Goal: Task Accomplishment & Management: Complete application form

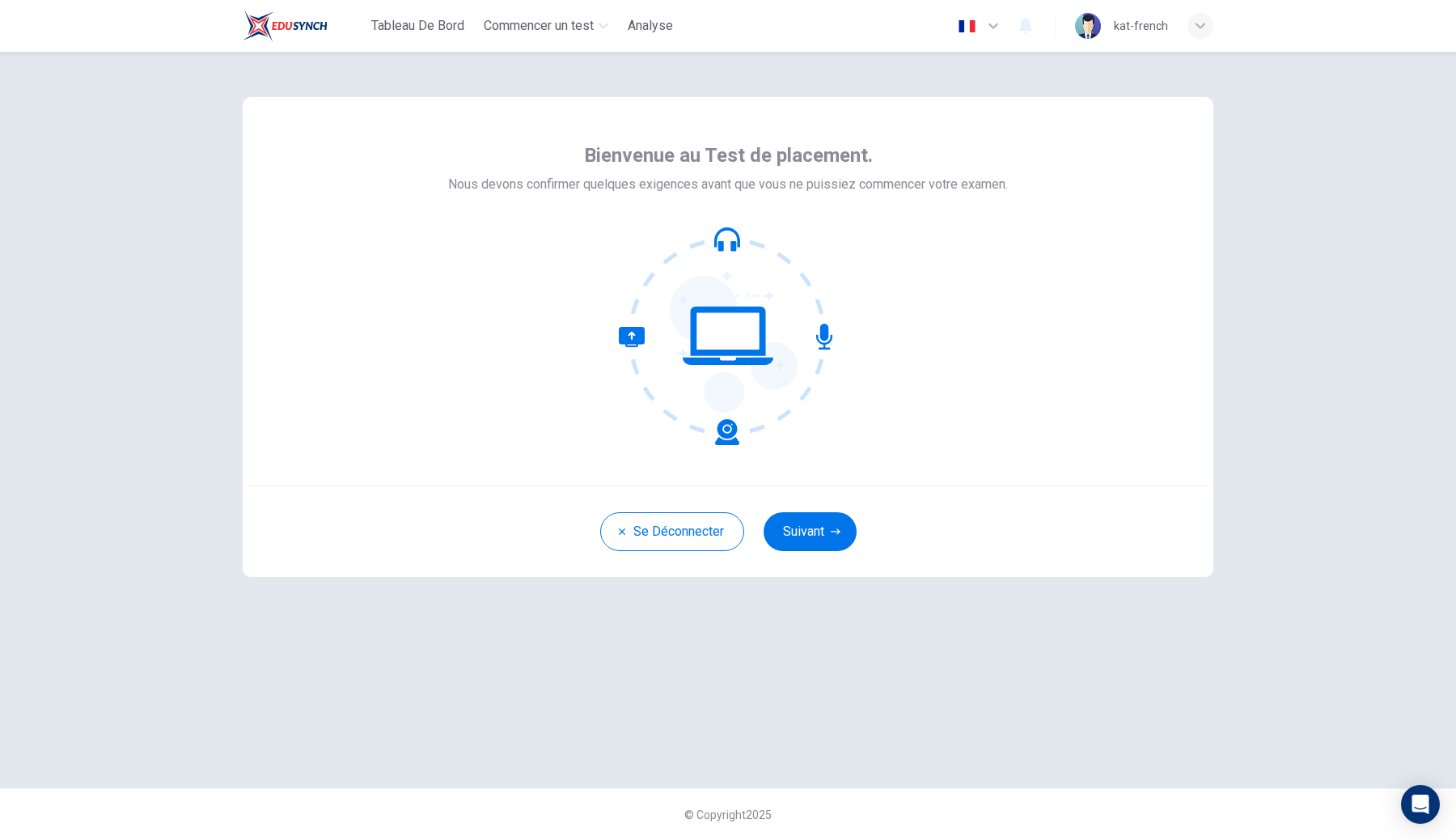
click at [830, 535] on icon "button" at bounding box center [835, 532] width 9 height 9
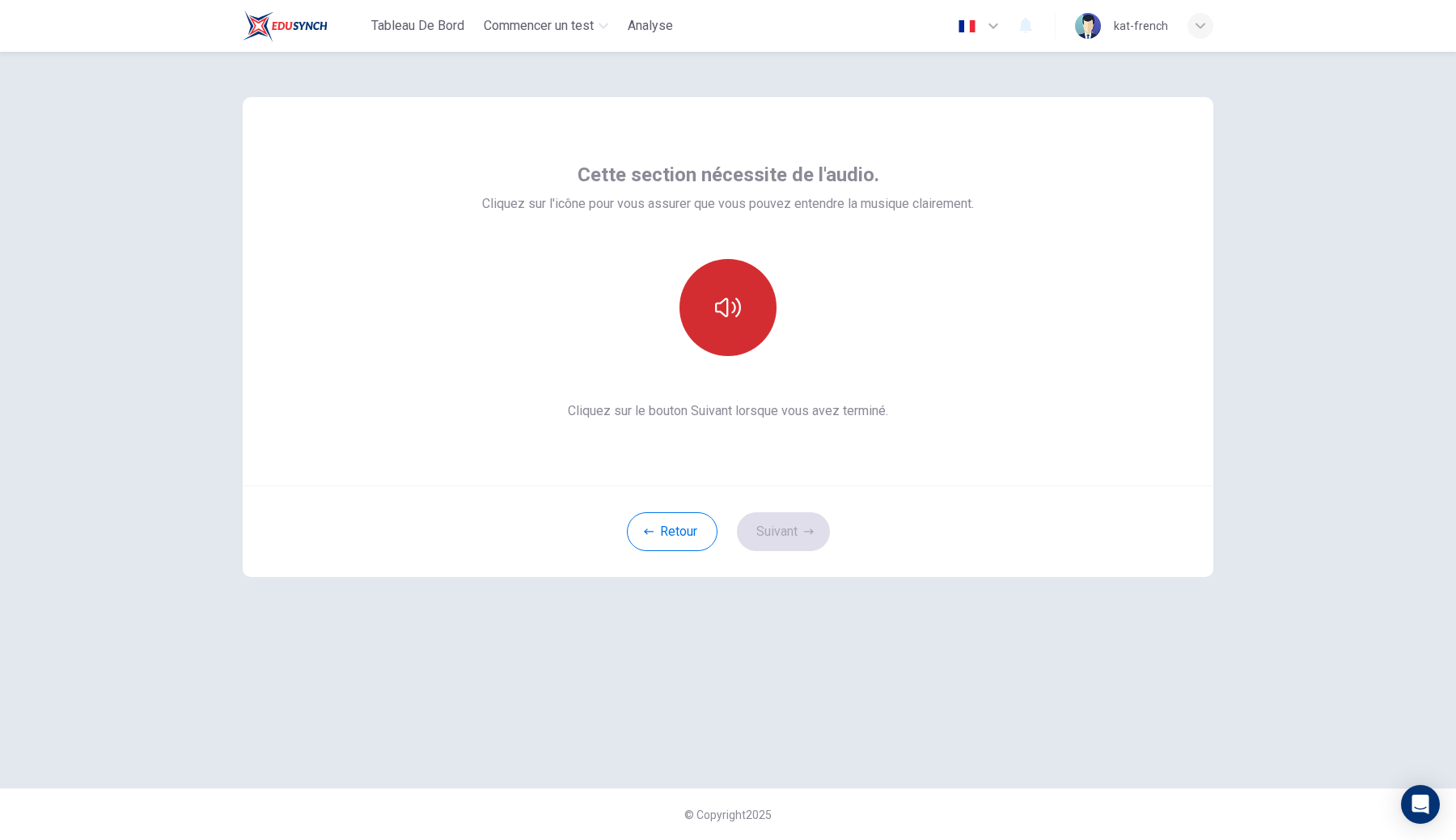
click at [759, 290] on button "button" at bounding box center [728, 307] width 97 height 97
click at [780, 510] on div "Retour Suivant" at bounding box center [728, 531] width 971 height 91
click at [773, 536] on button "Suivant" at bounding box center [783, 531] width 93 height 39
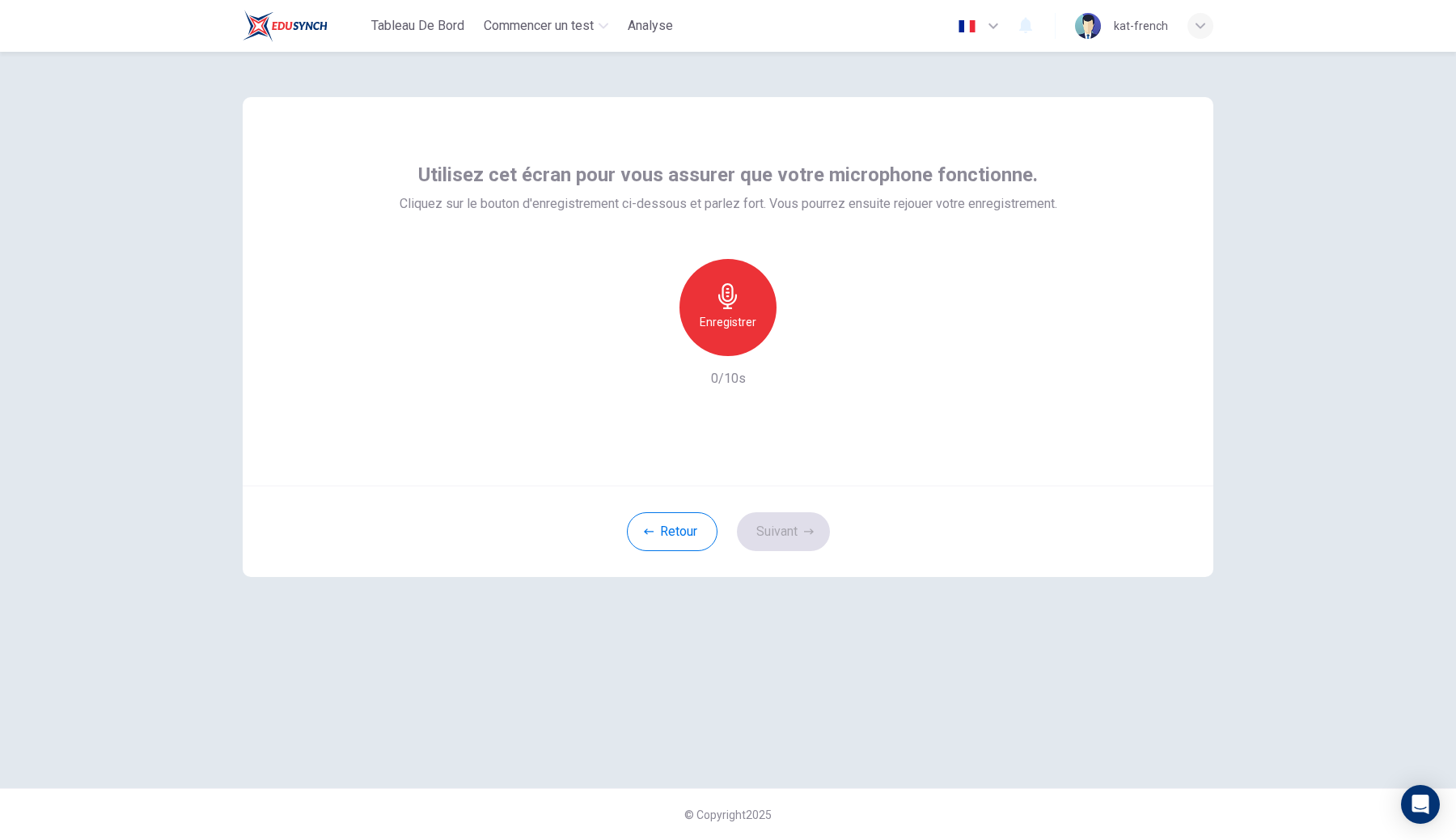
click at [678, 306] on div "Enregistrer" at bounding box center [728, 307] width 174 height 97
click at [714, 310] on div "Enregistrer" at bounding box center [728, 307] width 97 height 97
click at [714, 310] on div "Arrêter" at bounding box center [728, 307] width 97 height 97
click at [793, 517] on button "Suivant" at bounding box center [783, 531] width 93 height 39
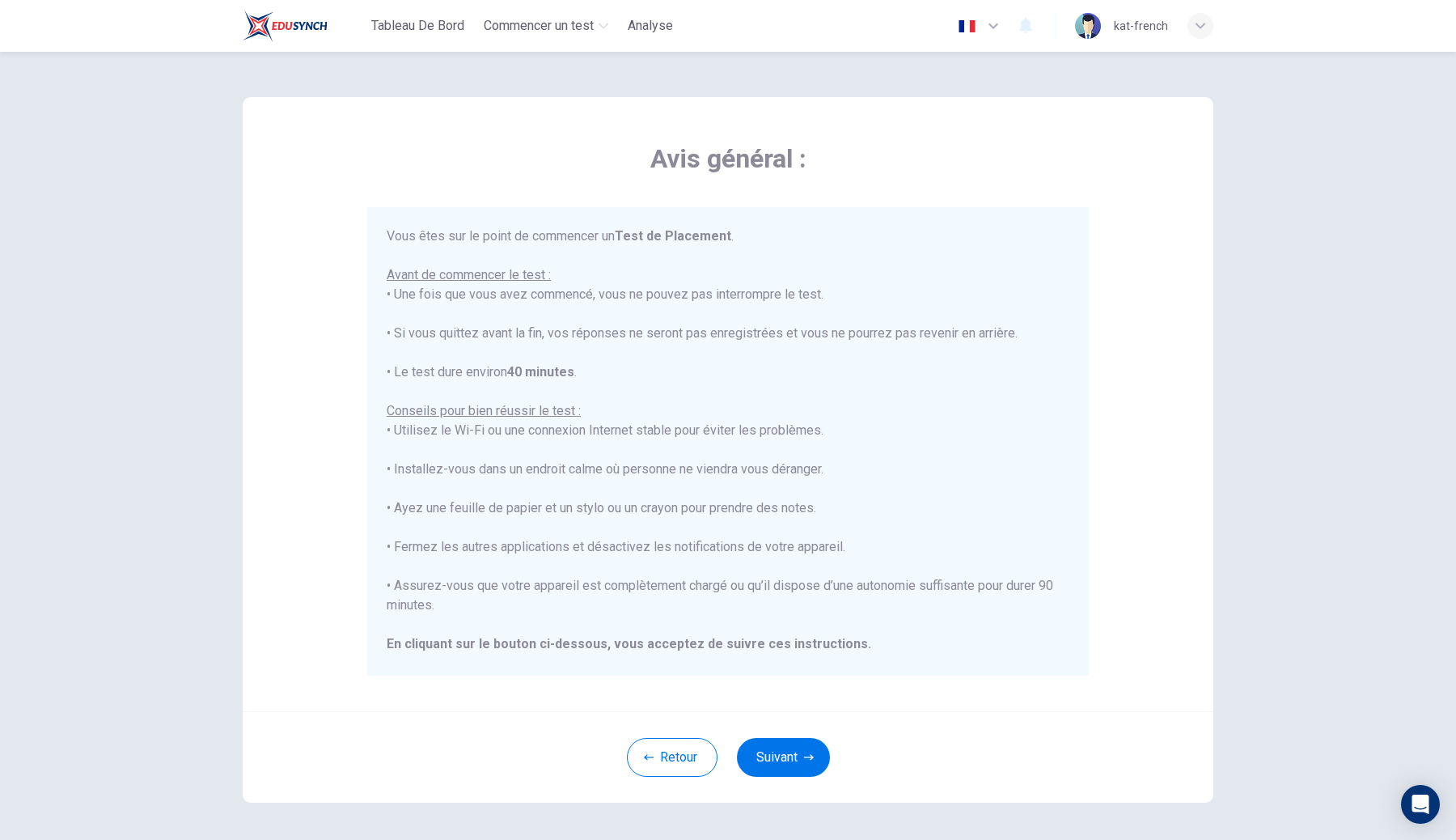
scroll to position [60, 0]
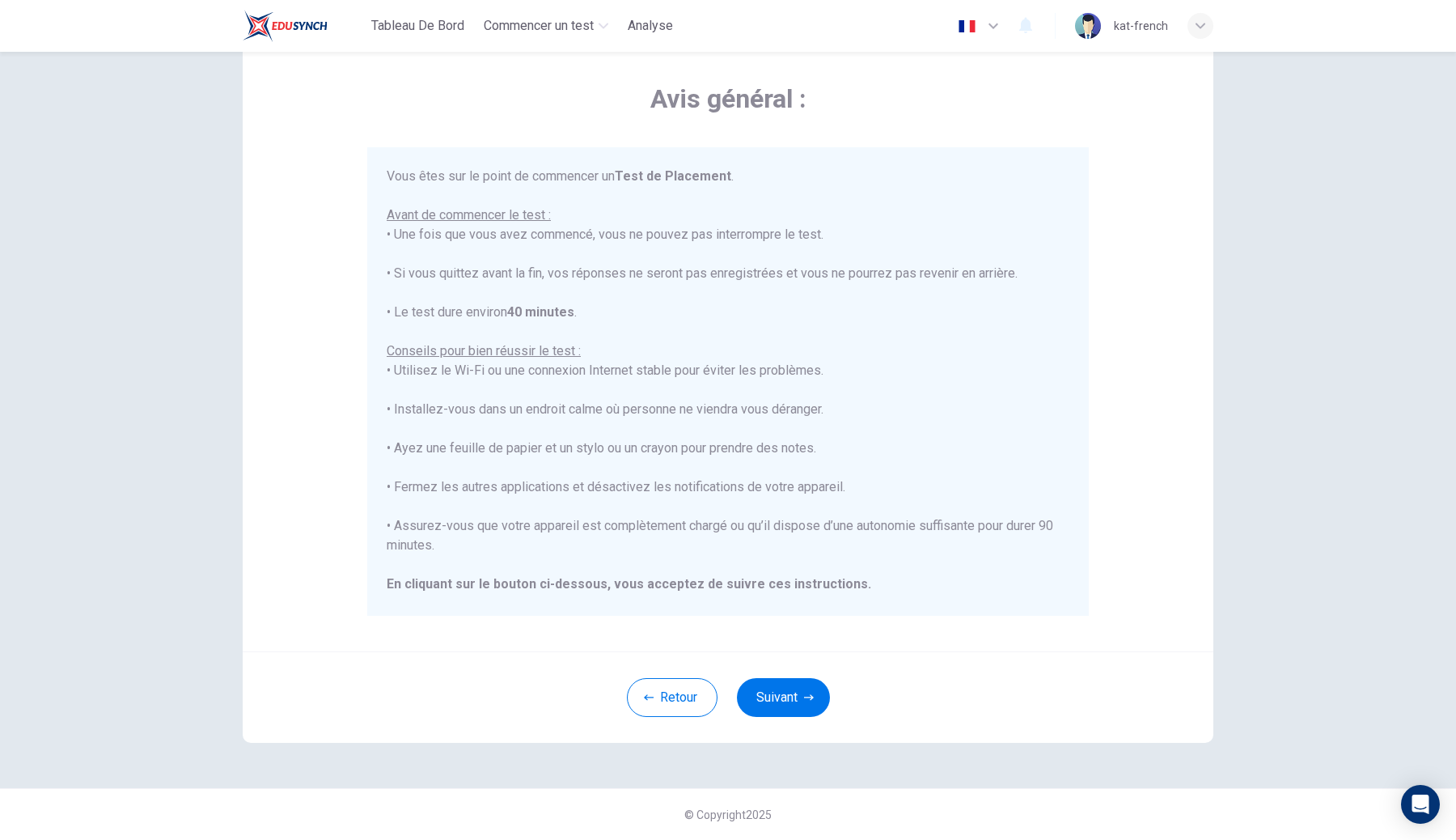
click at [784, 720] on div "Retour Suivant" at bounding box center [728, 697] width 971 height 91
click at [803, 695] on button "Suivant" at bounding box center [783, 697] width 93 height 39
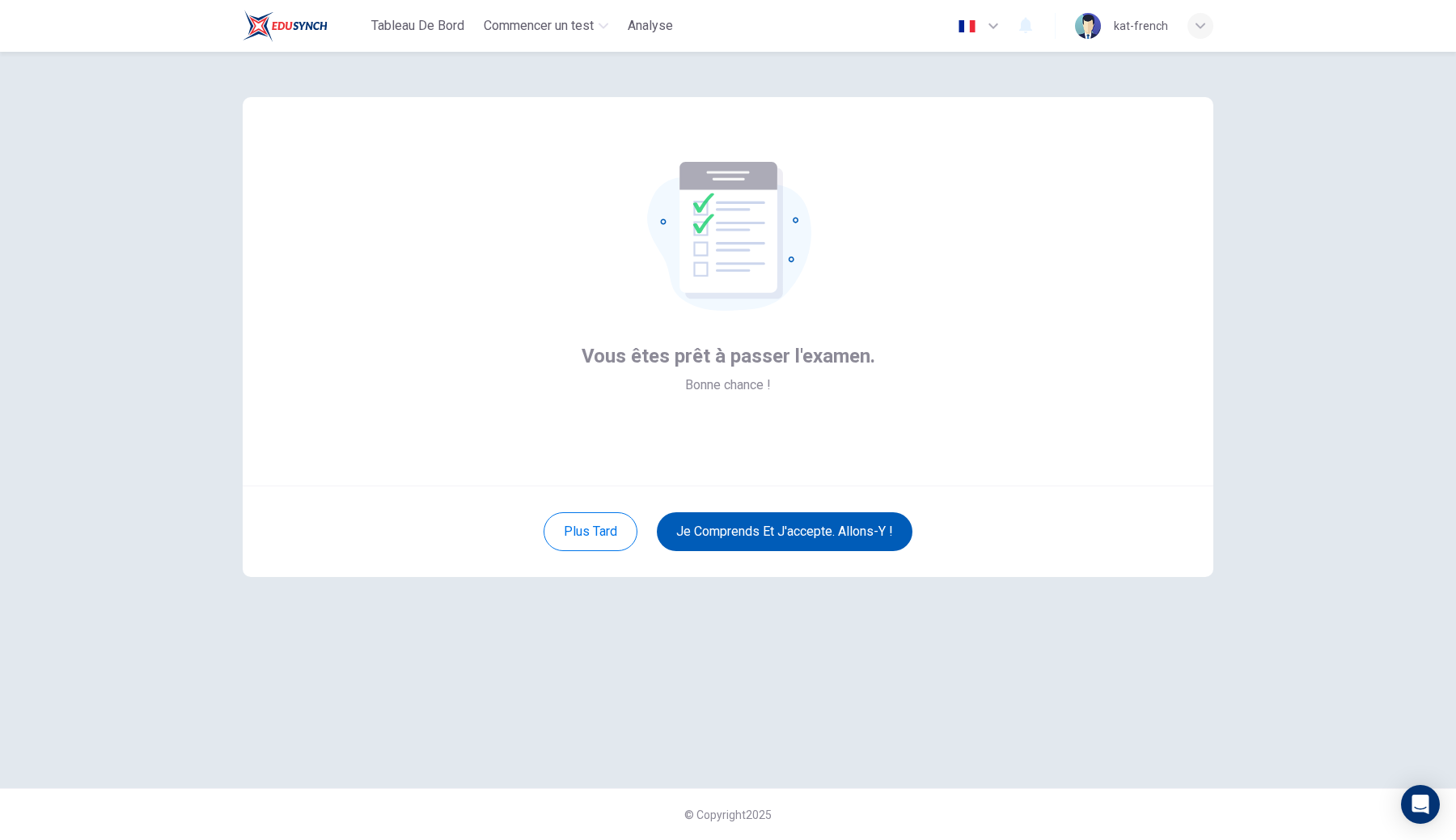
click at [807, 534] on button "Je comprends et j'accepte. Allons-y !" at bounding box center [784, 531] width 255 height 39
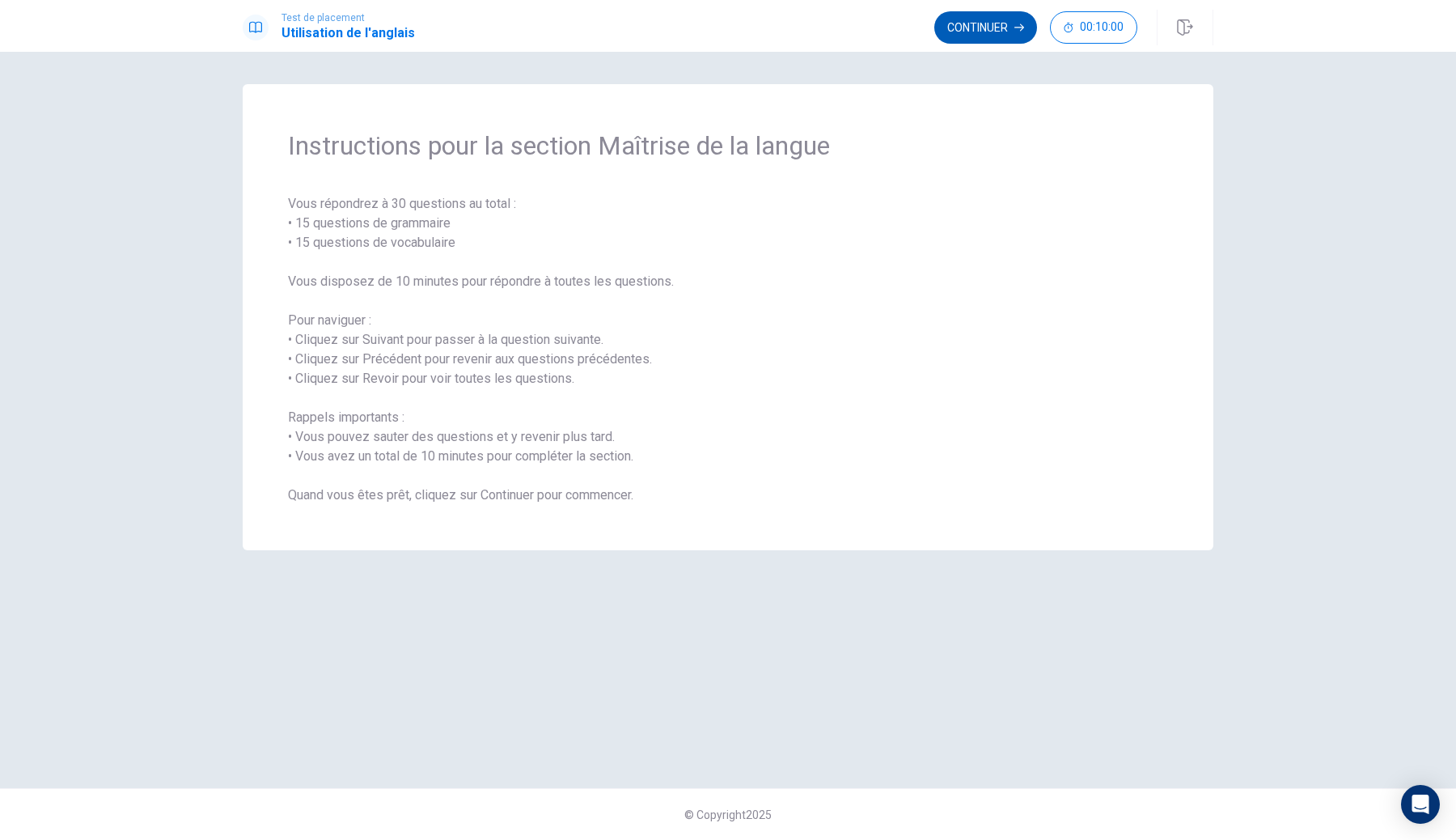
click at [977, 18] on button "Continuer" at bounding box center [985, 27] width 103 height 32
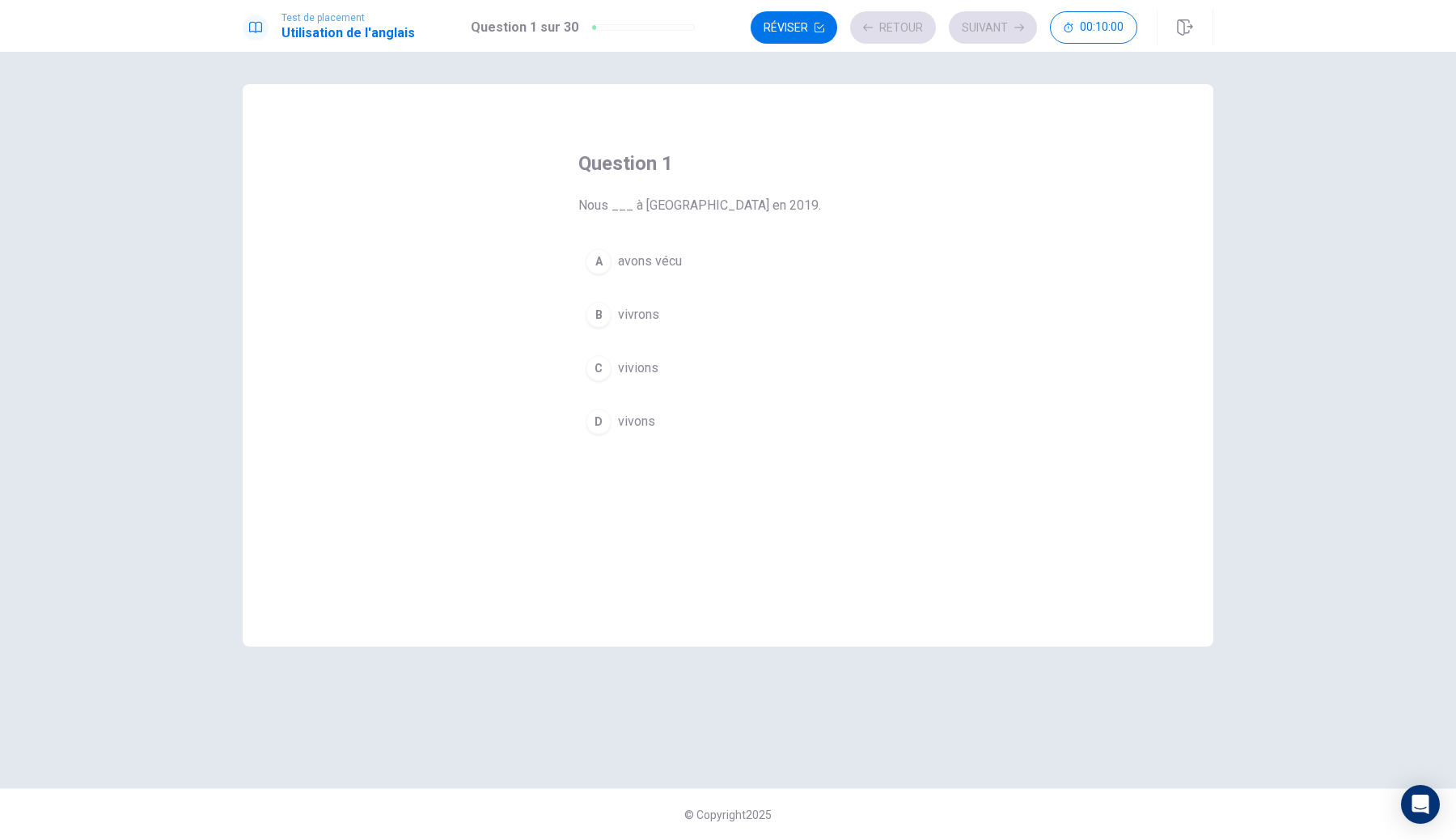
click at [668, 345] on div "A avons vécu B vivrons C vivions D vivons" at bounding box center [728, 341] width 300 height 201
click at [692, 326] on button "B vivrons" at bounding box center [728, 314] width 300 height 41
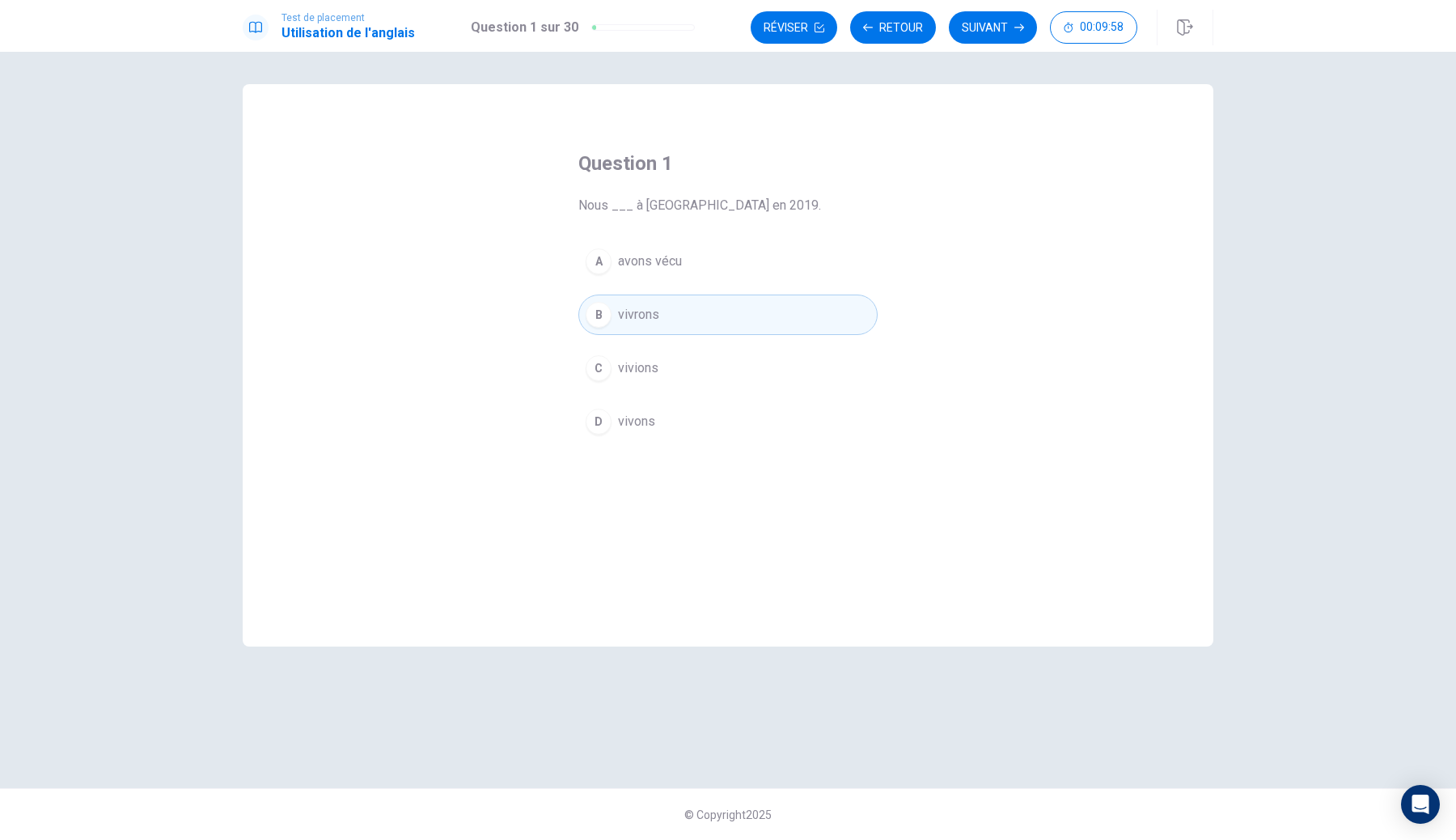
click at [704, 279] on button "A avons vécu" at bounding box center [728, 261] width 300 height 41
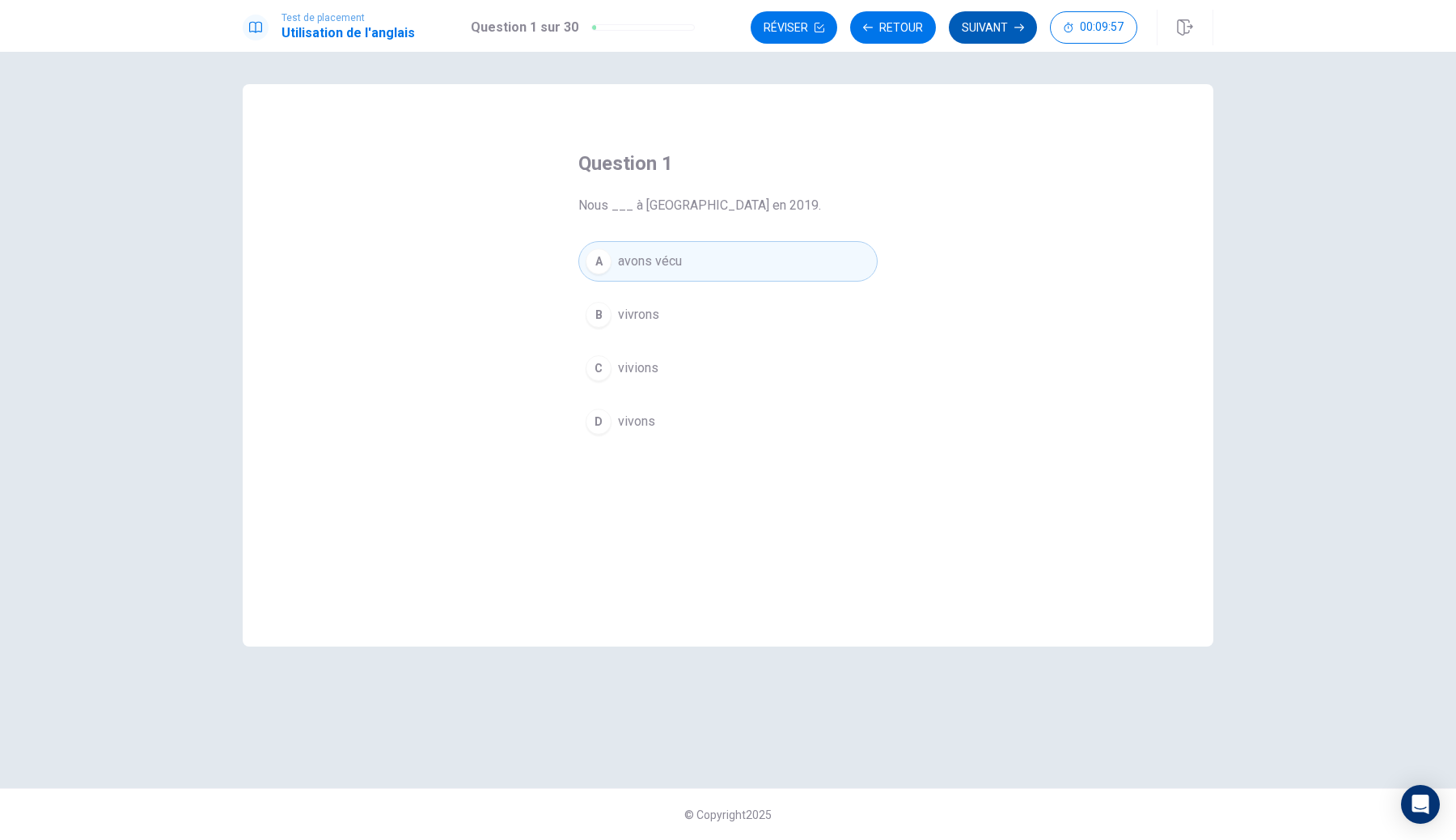
click at [992, 29] on button "Suivant" at bounding box center [993, 27] width 89 height 32
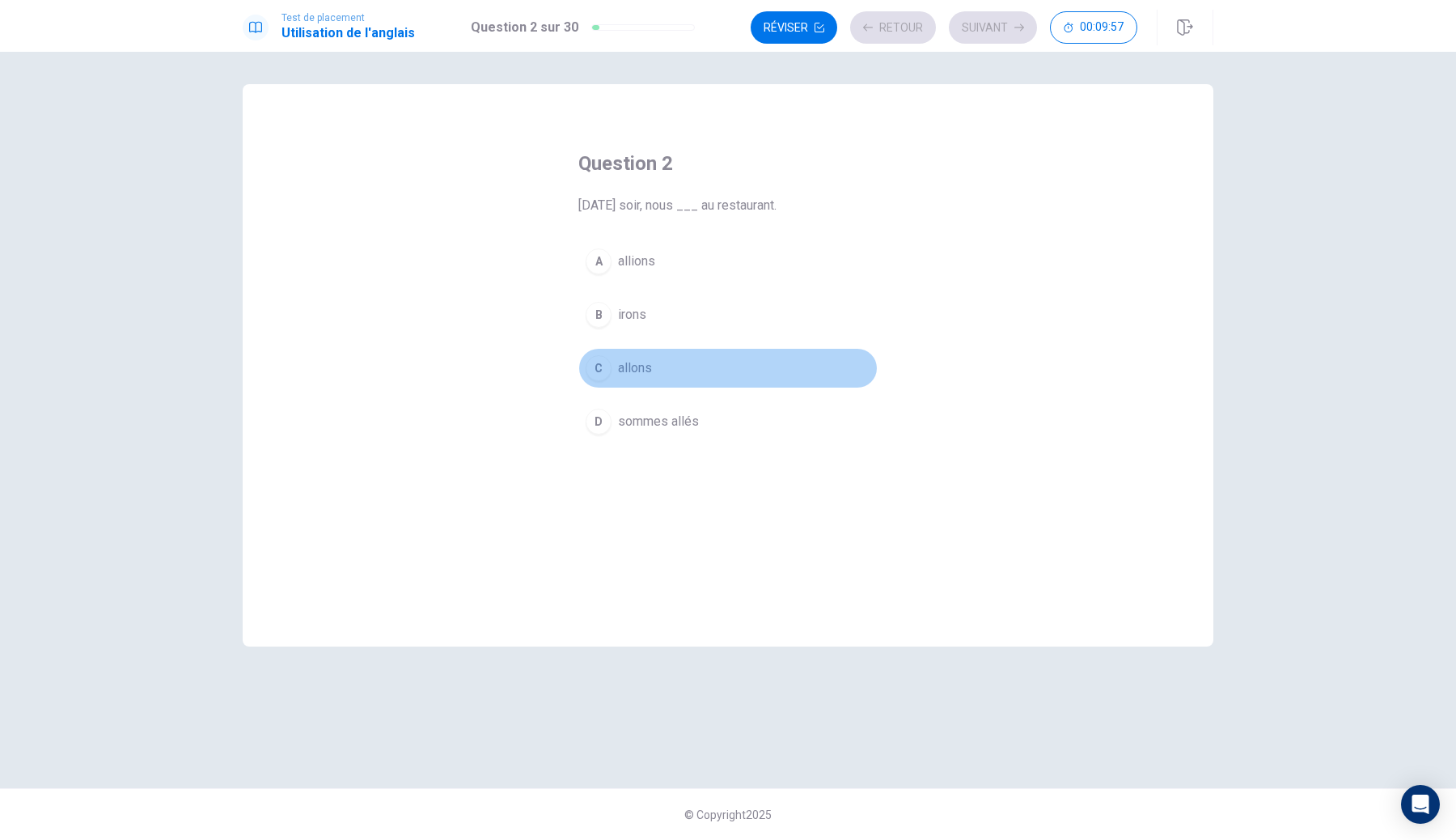
click at [701, 360] on button "C allons" at bounding box center [728, 368] width 300 height 41
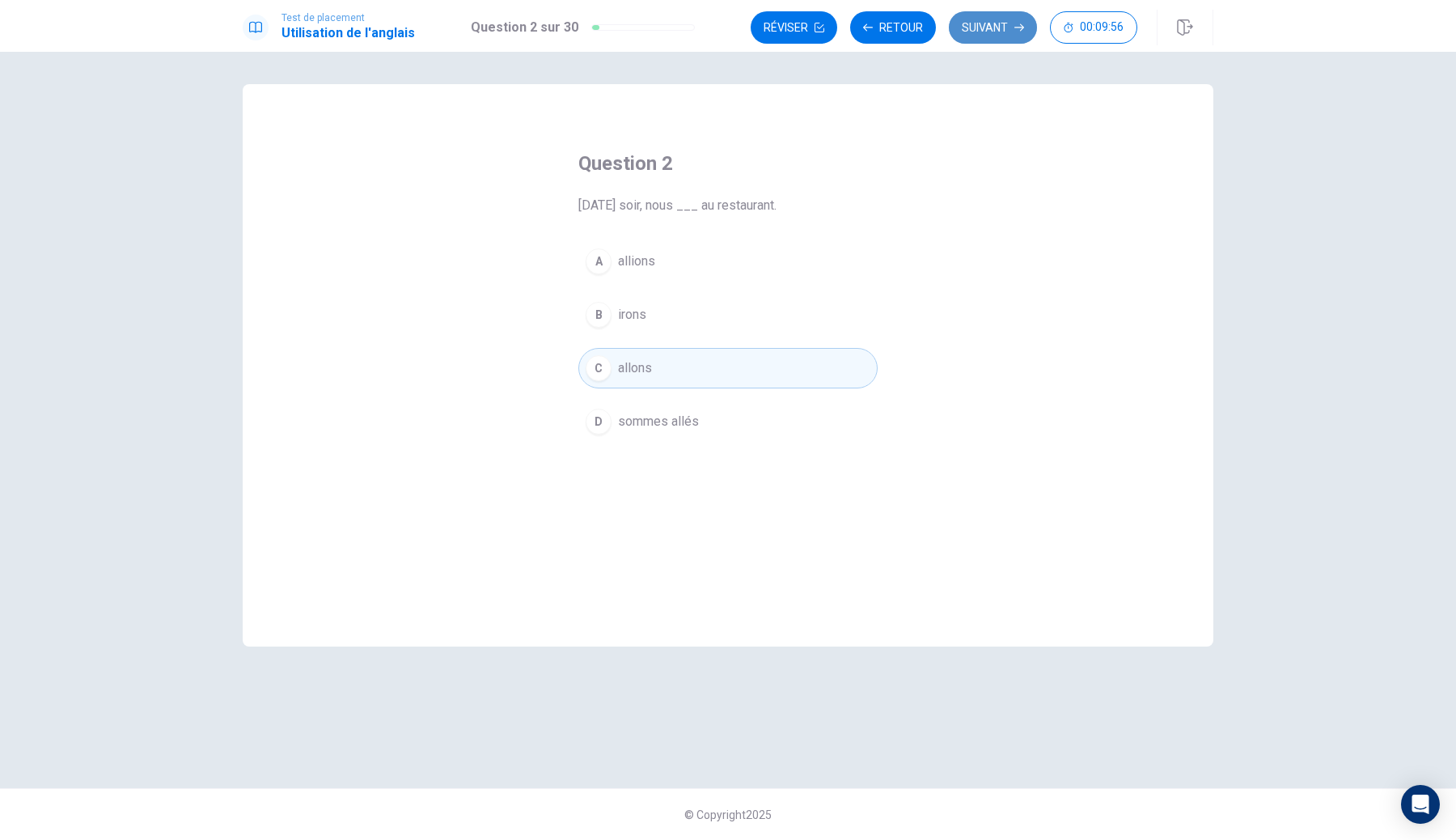
click at [1000, 32] on button "Suivant" at bounding box center [993, 27] width 89 height 32
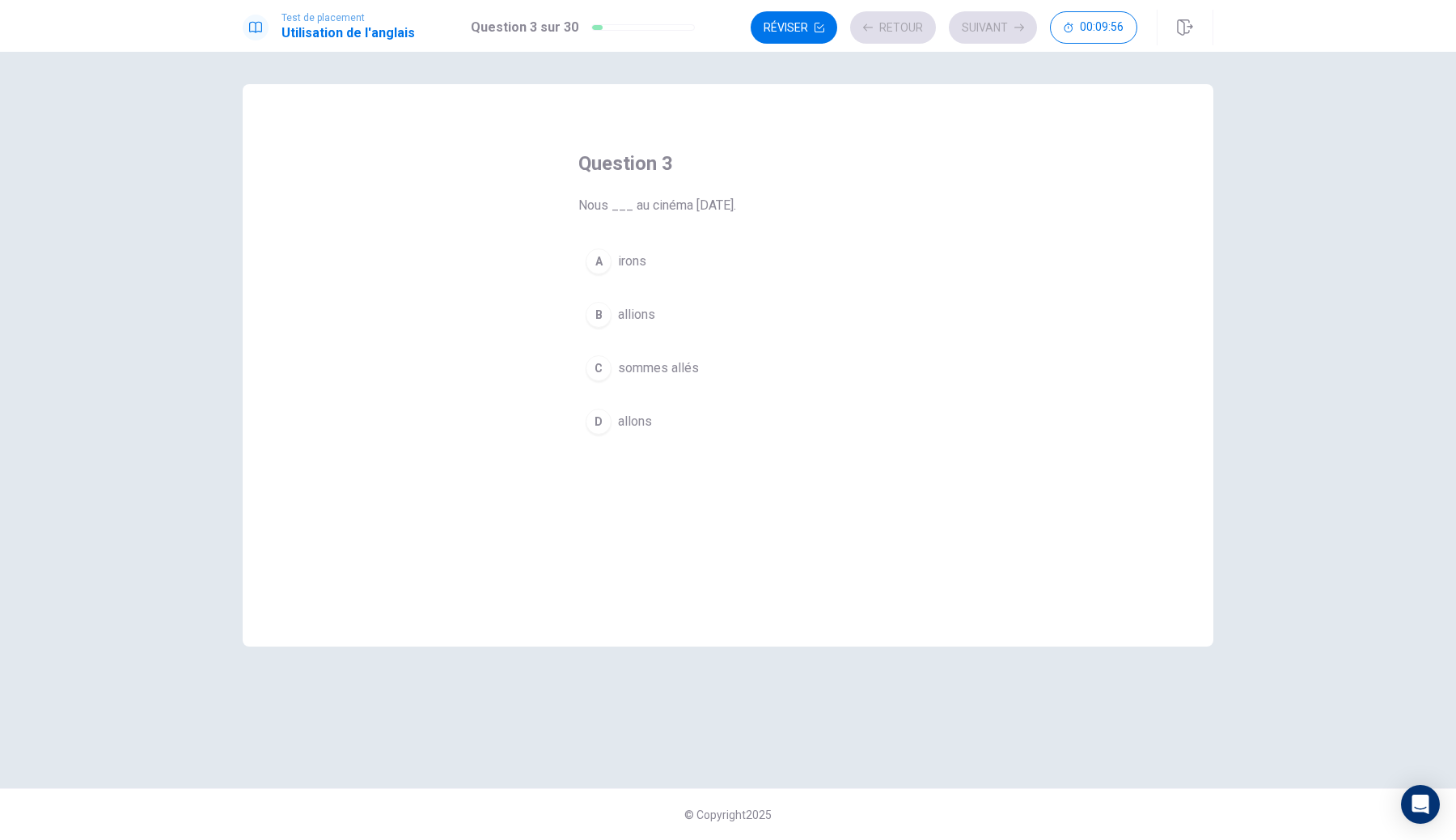
click at [681, 262] on button "A irons" at bounding box center [728, 261] width 300 height 41
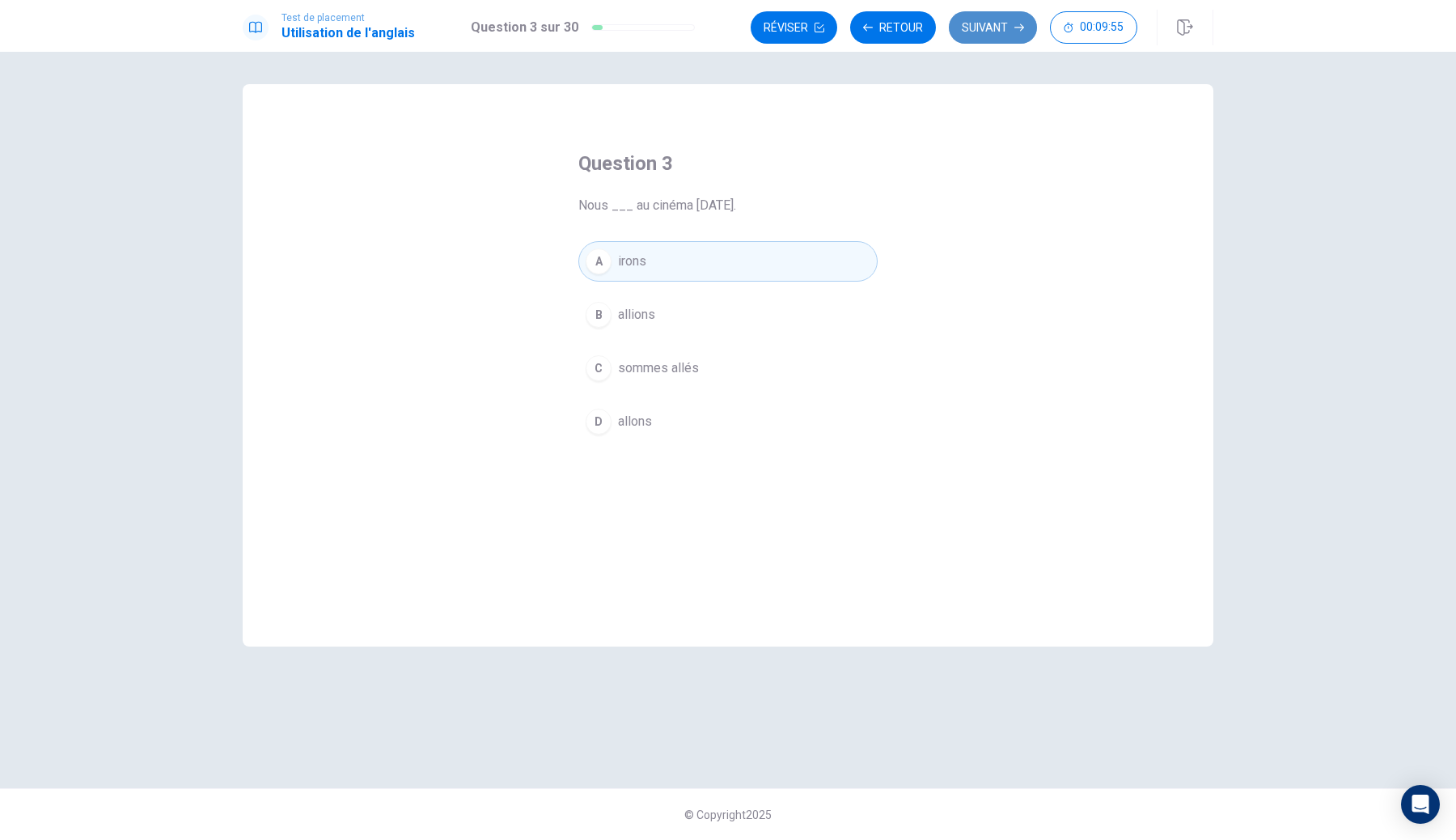
click at [1000, 30] on button "Suivant" at bounding box center [993, 27] width 89 height 32
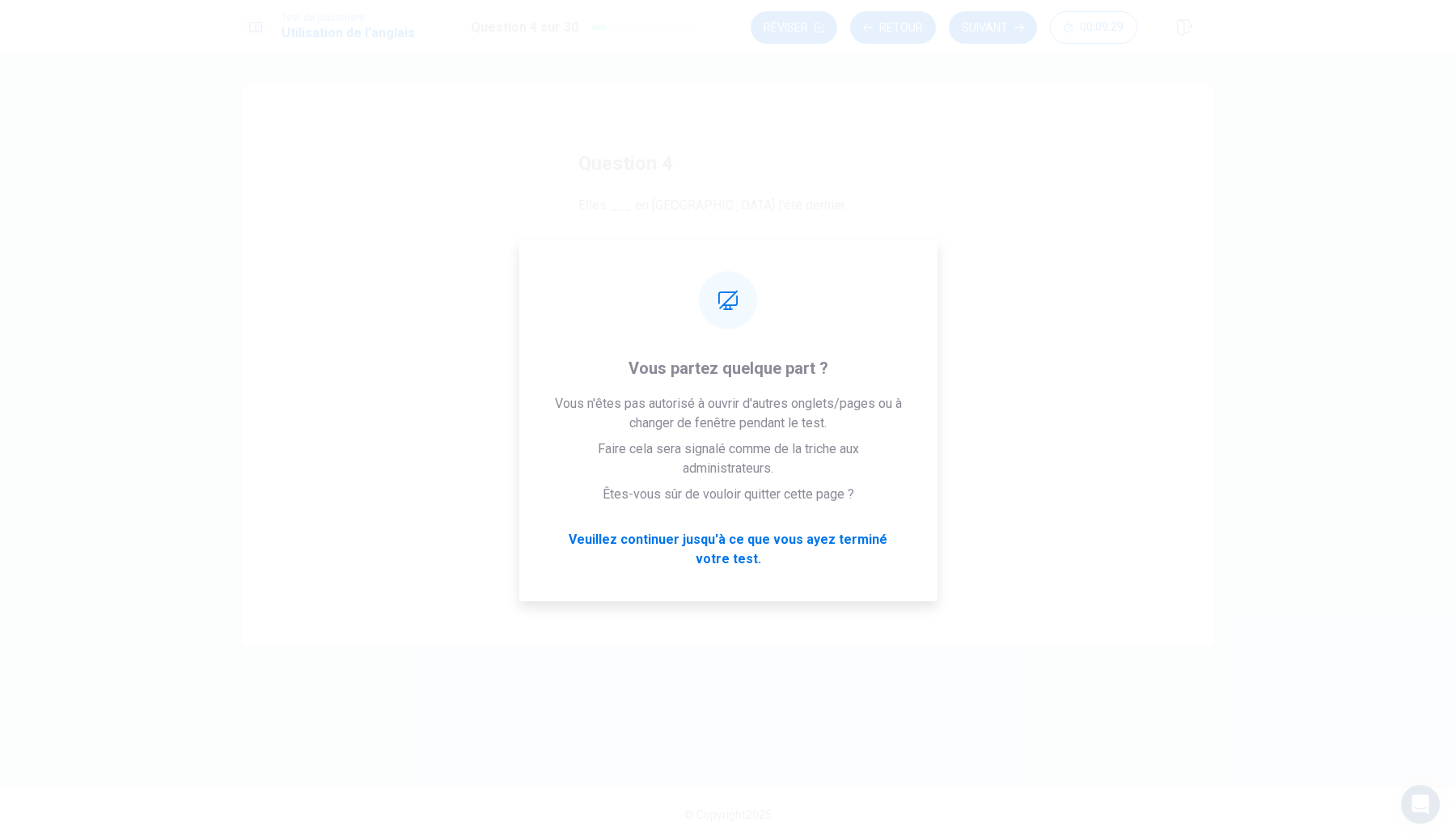
click at [553, 137] on div "Question 4 Elles ___ en [GEOGRAPHIC_DATA] l'été dernier. A allaient B iront C v…" at bounding box center [728, 296] width 364 height 343
click at [550, 84] on div "Question 4 Elles ___ en [GEOGRAPHIC_DATA] l'été dernier. A allaient B iront C v…" at bounding box center [728, 365] width 971 height 562
